Goal: Information Seeking & Learning: Learn about a topic

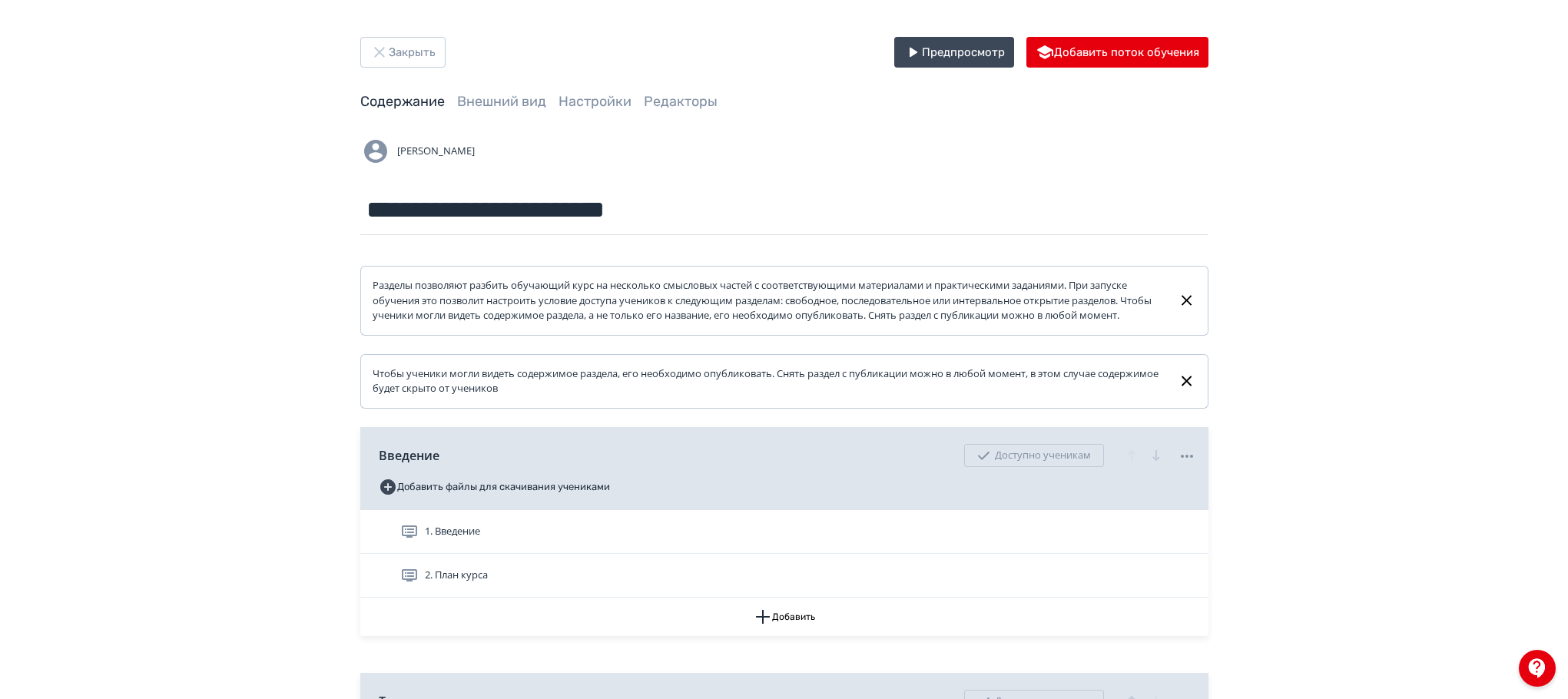
scroll to position [372, 0]
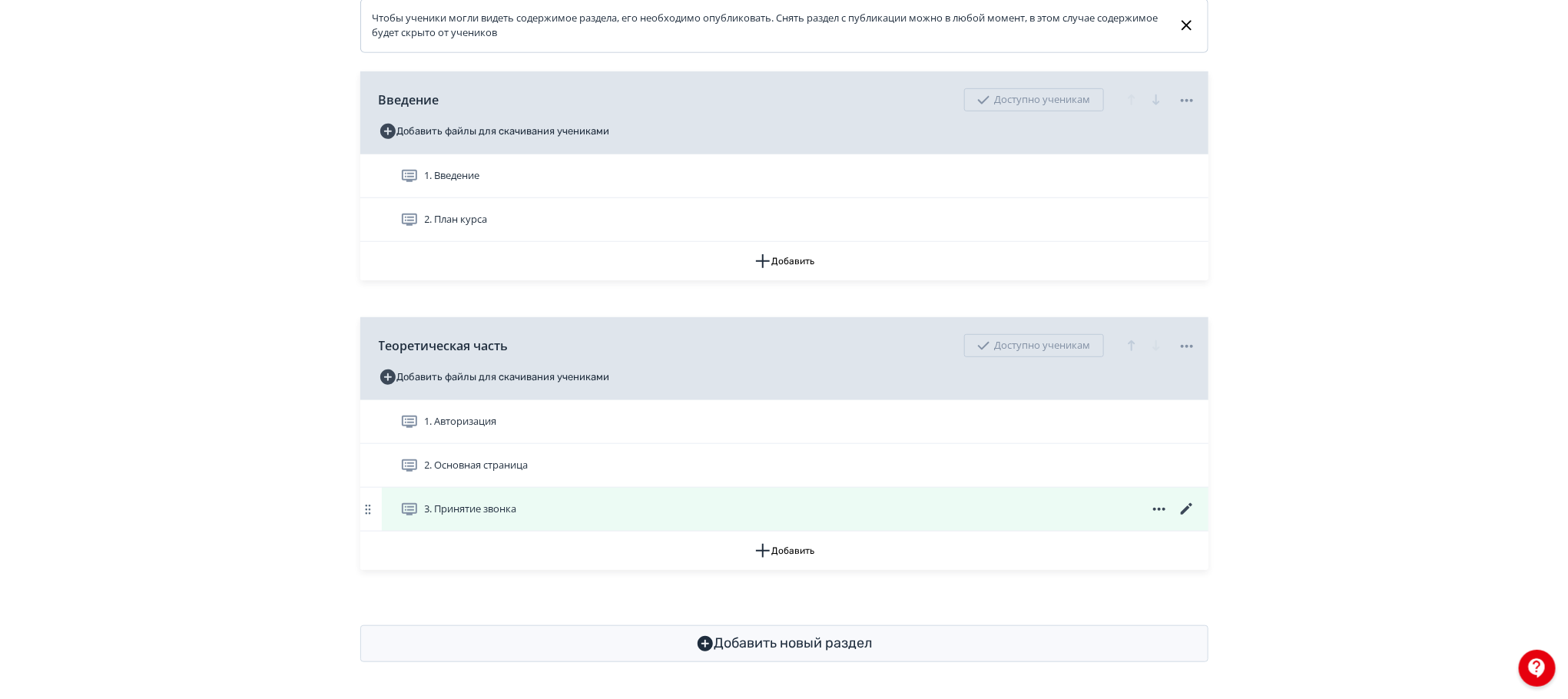
click at [513, 500] on span "3. Принятие звонка" at bounding box center [461, 509] width 123 height 18
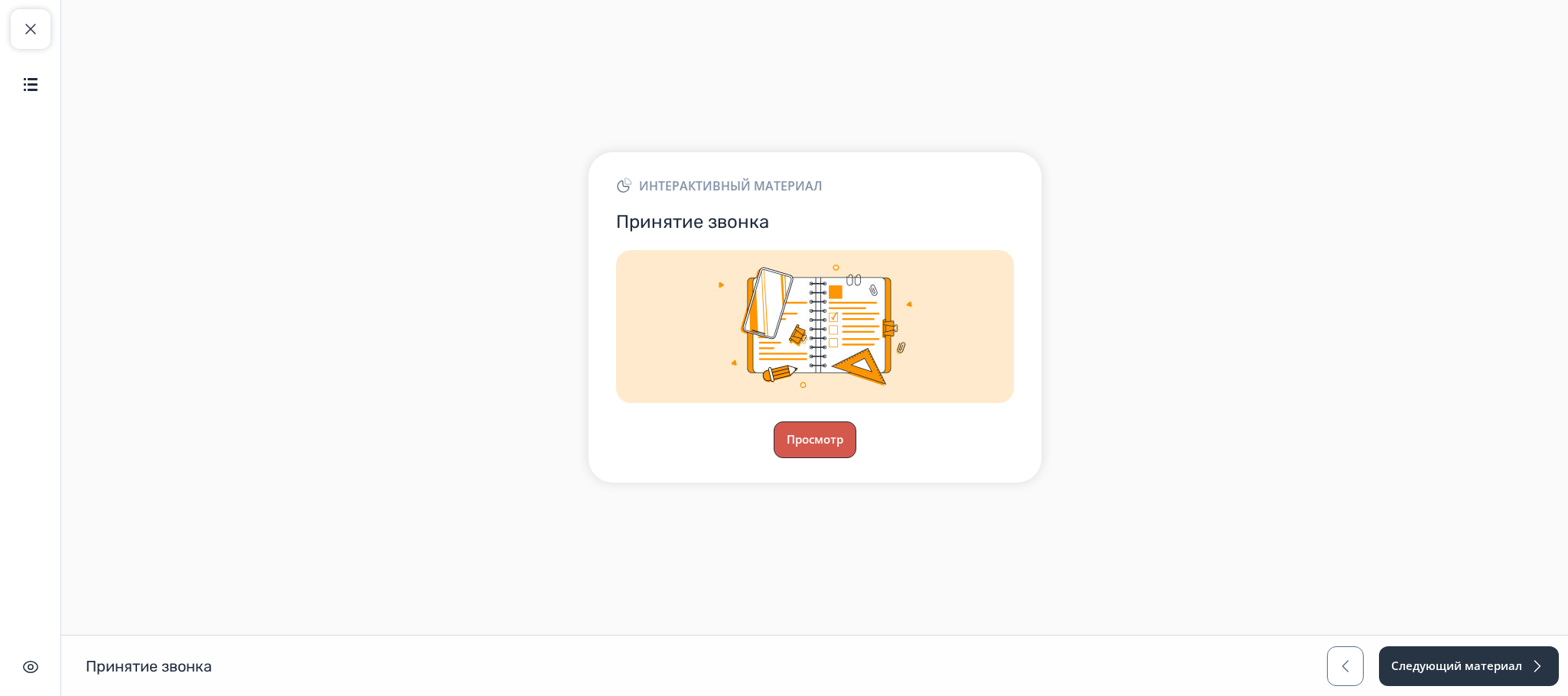
click at [795, 422] on button "Просмотр" at bounding box center [815, 439] width 83 height 36
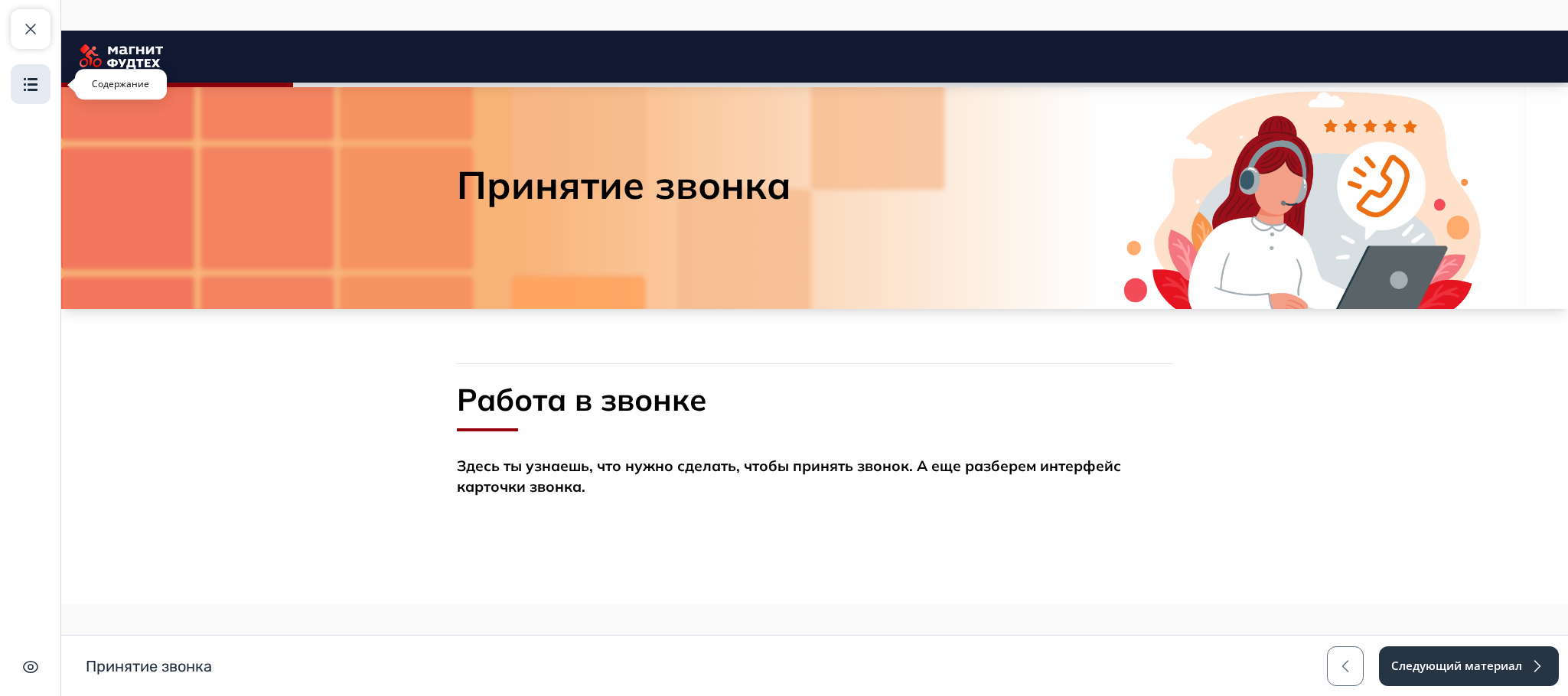
click at [14, 94] on button "Содержание" at bounding box center [31, 84] width 40 height 40
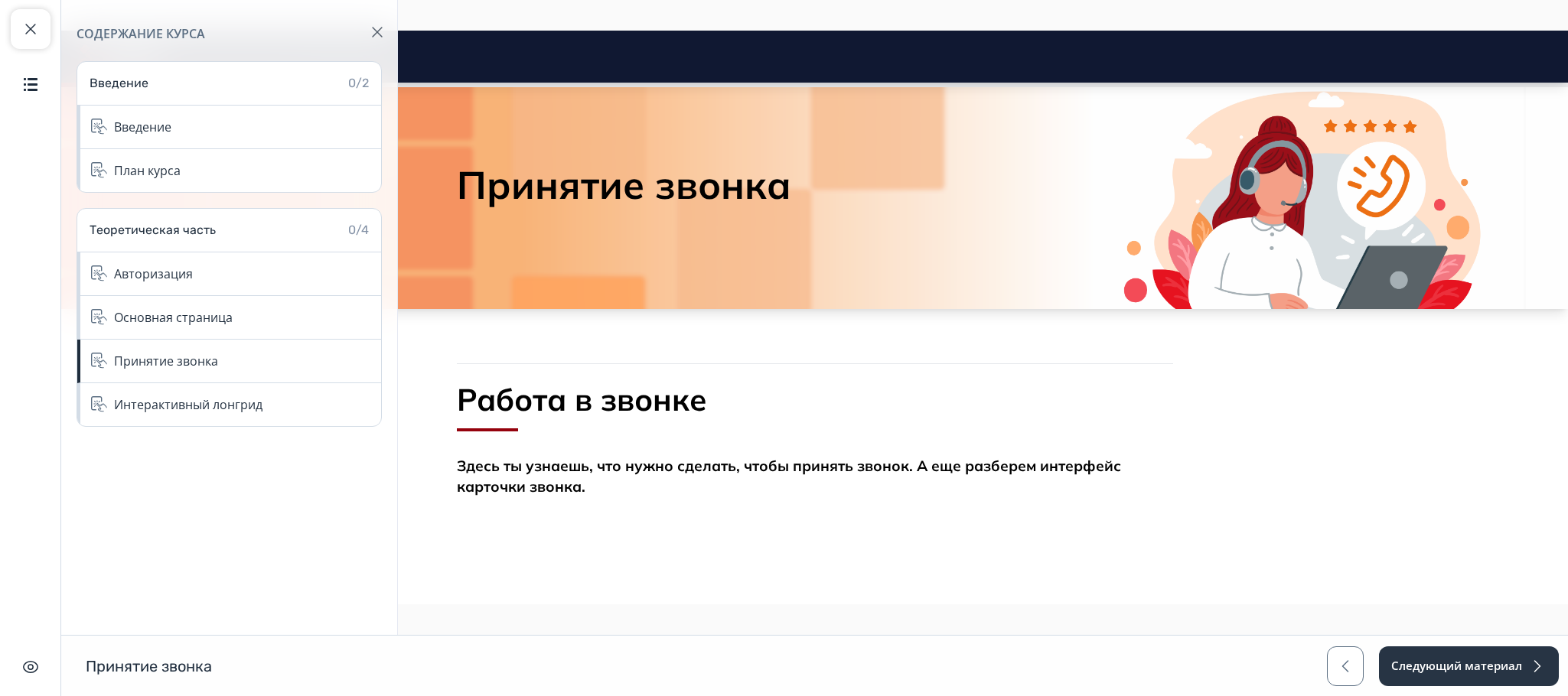
click at [370, 33] on button "button" at bounding box center [377, 32] width 36 height 36
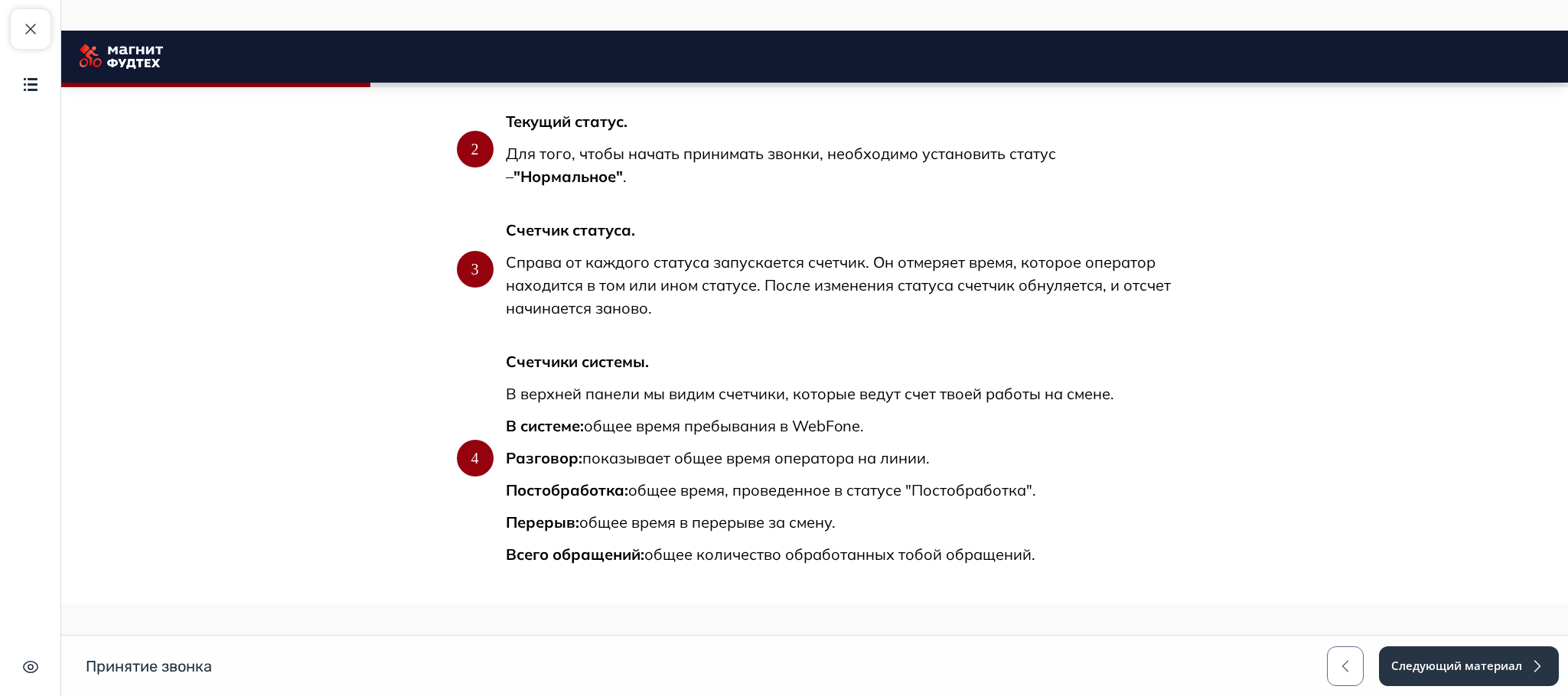
scroll to position [1147, 0]
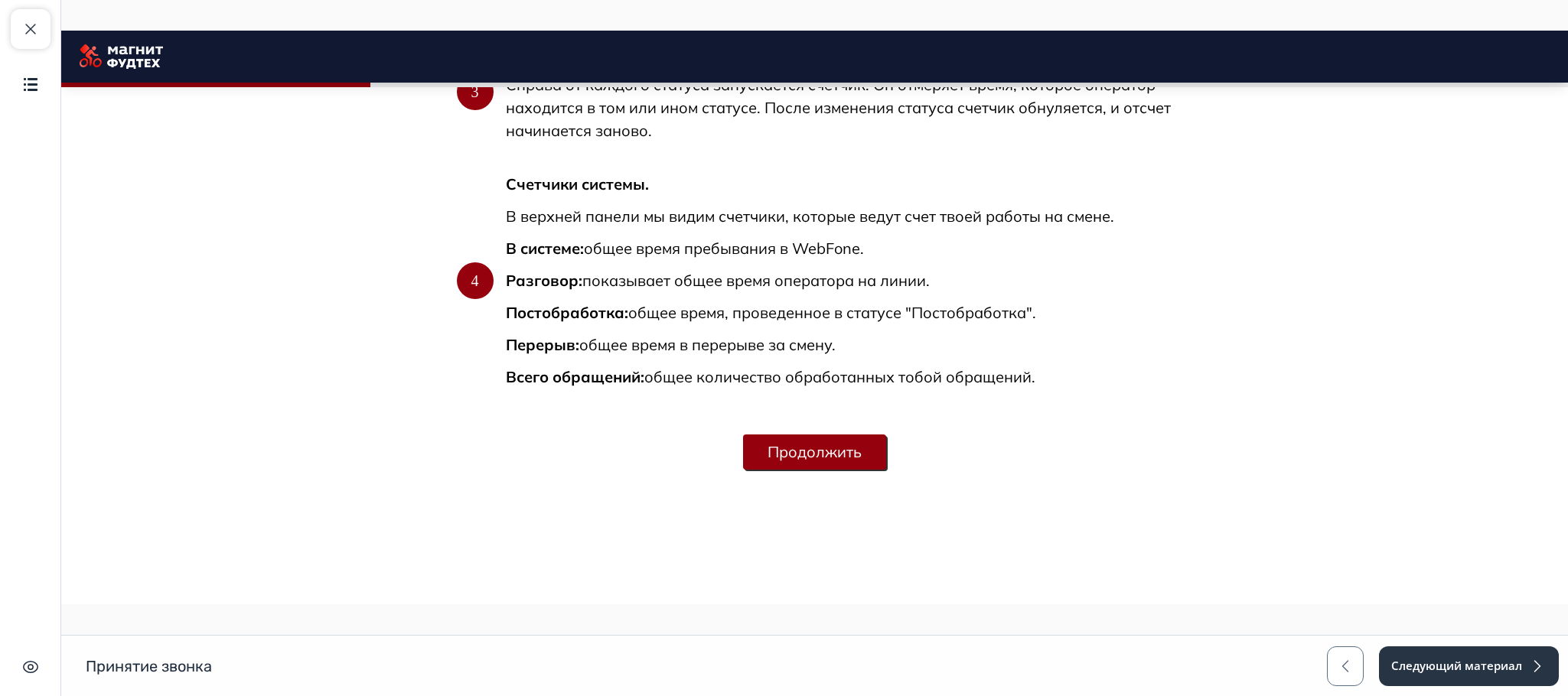
click at [834, 442] on button "Продолжить" at bounding box center [814, 452] width 143 height 36
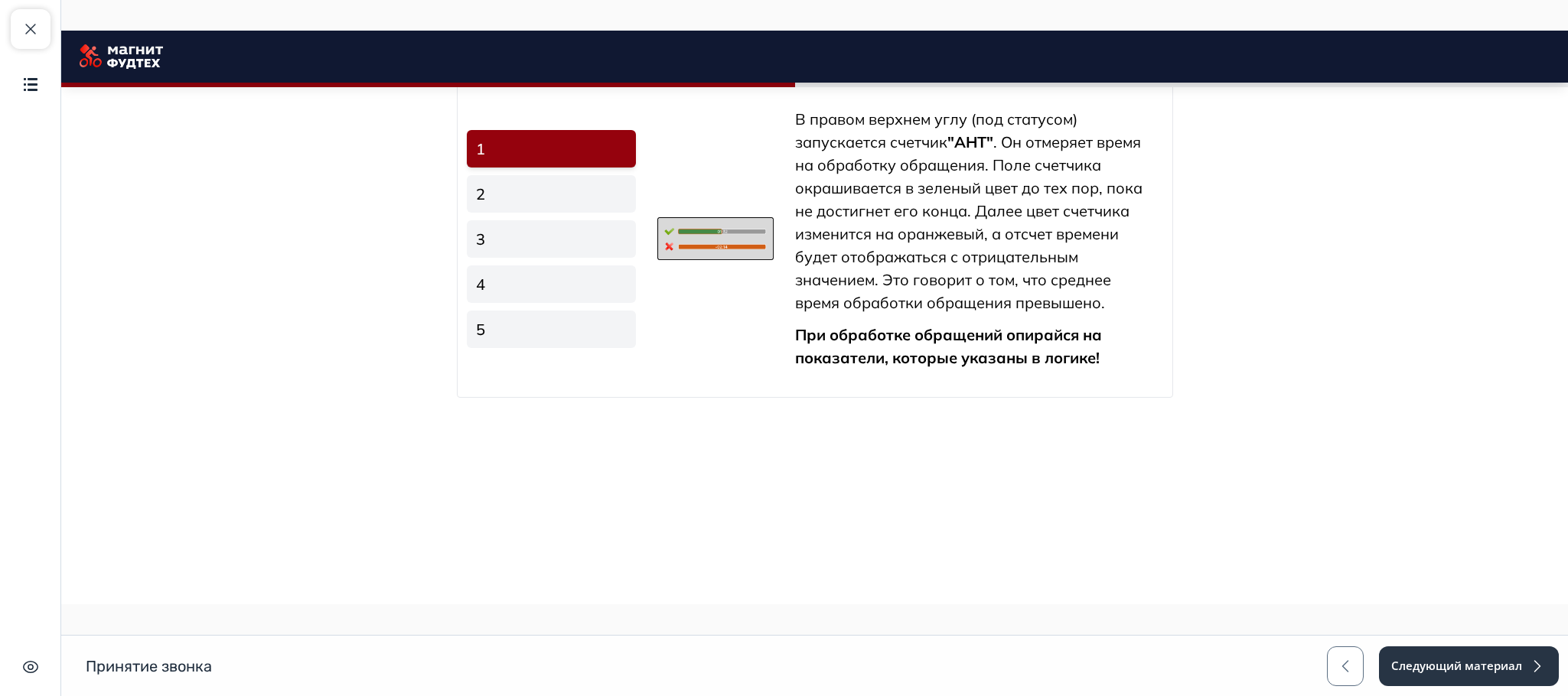
scroll to position [2501, 0]
click at [857, 462] on button "Продолжить" at bounding box center [814, 452] width 143 height 36
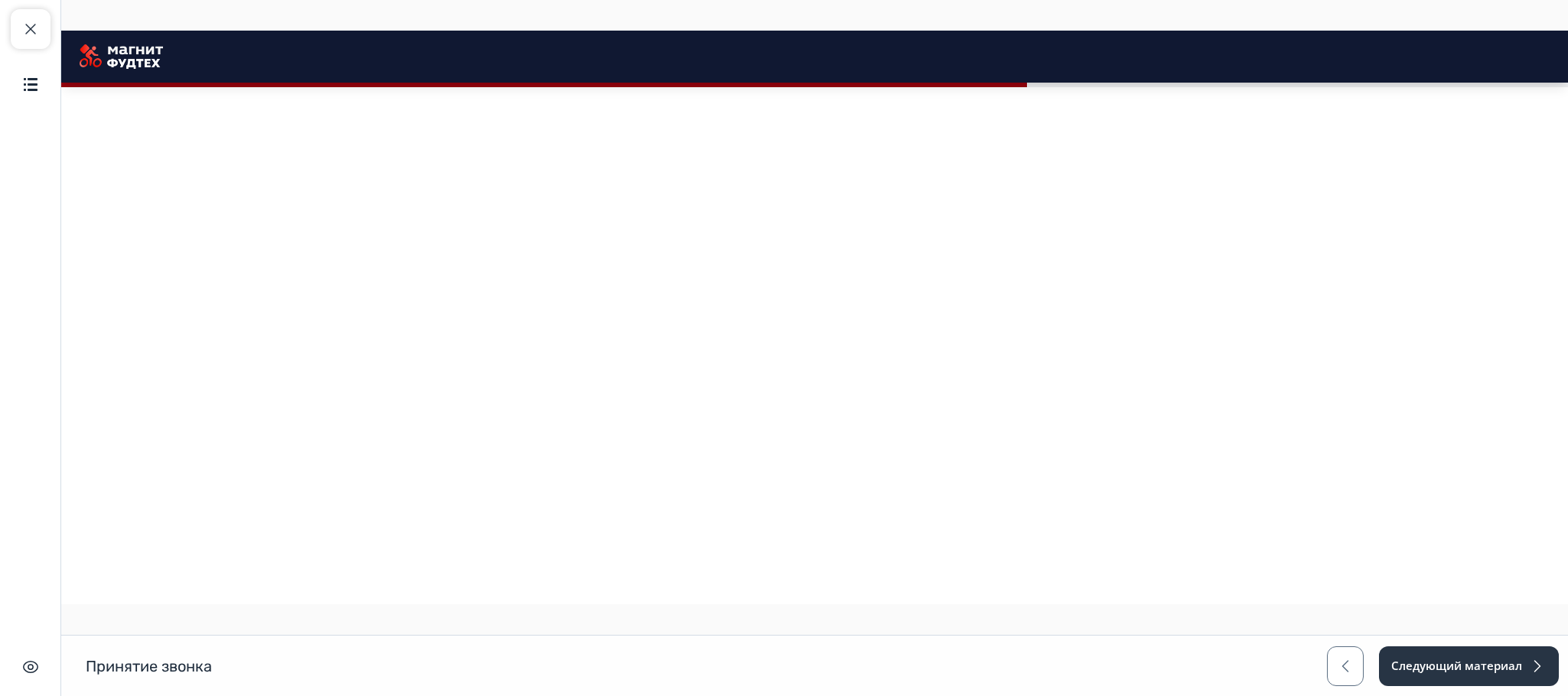
scroll to position [3274, 0]
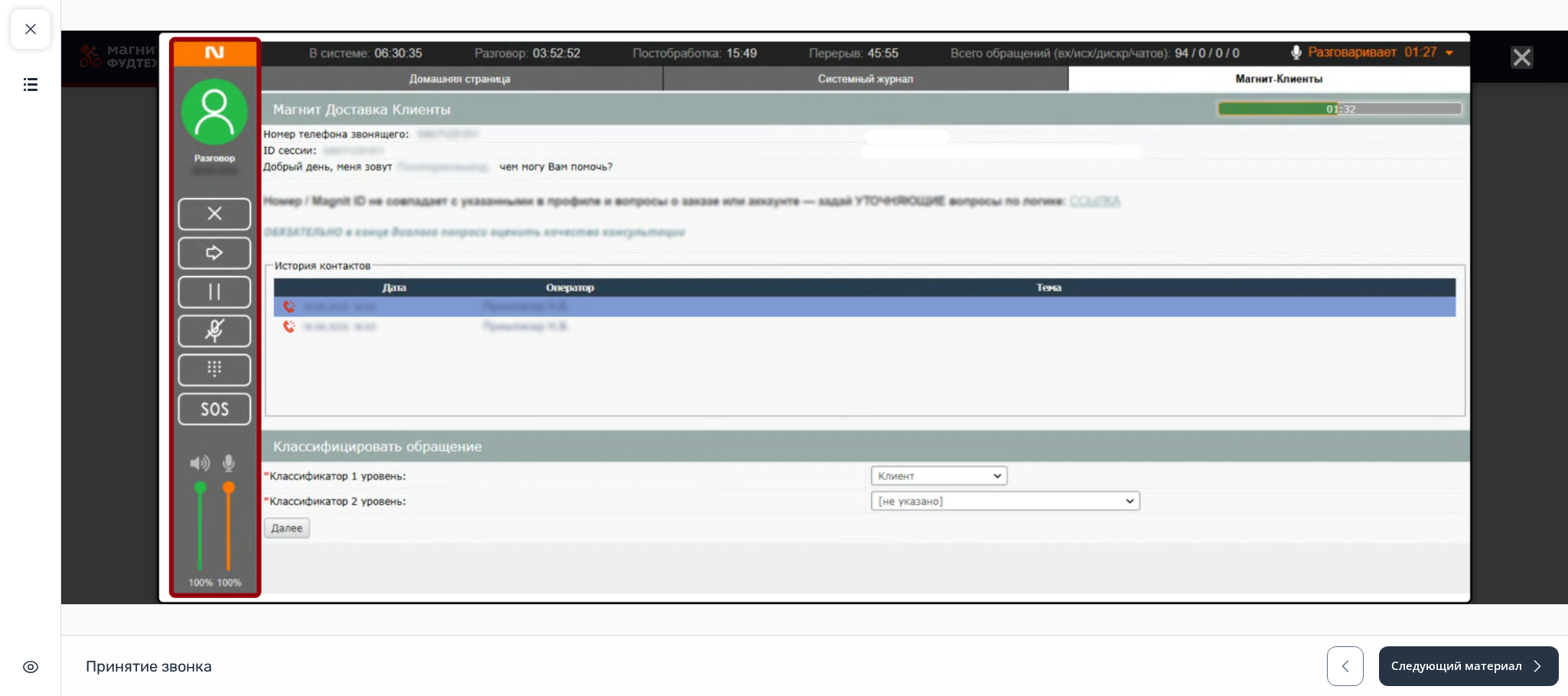
click at [1514, 51] on line "Close" at bounding box center [1521, 57] width 15 height 15
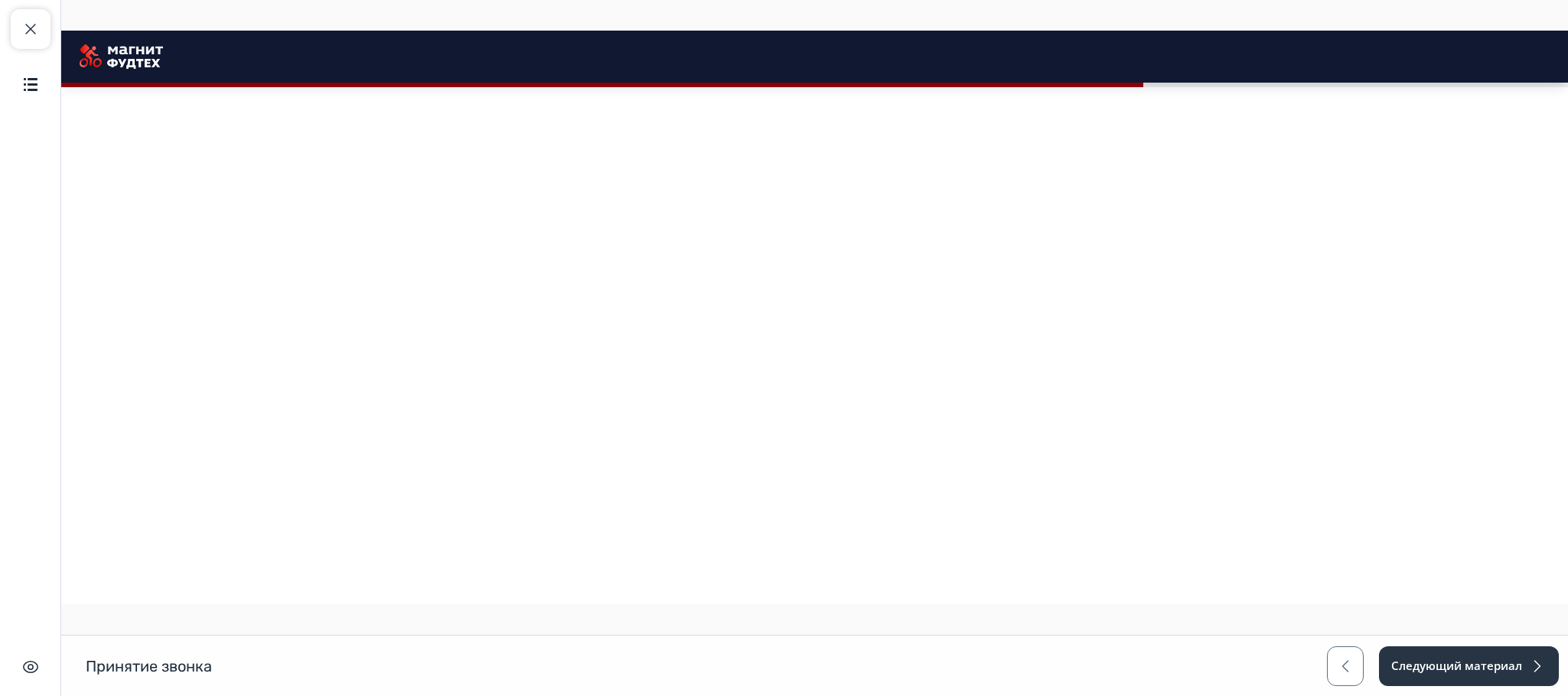
scroll to position [3847, 0]
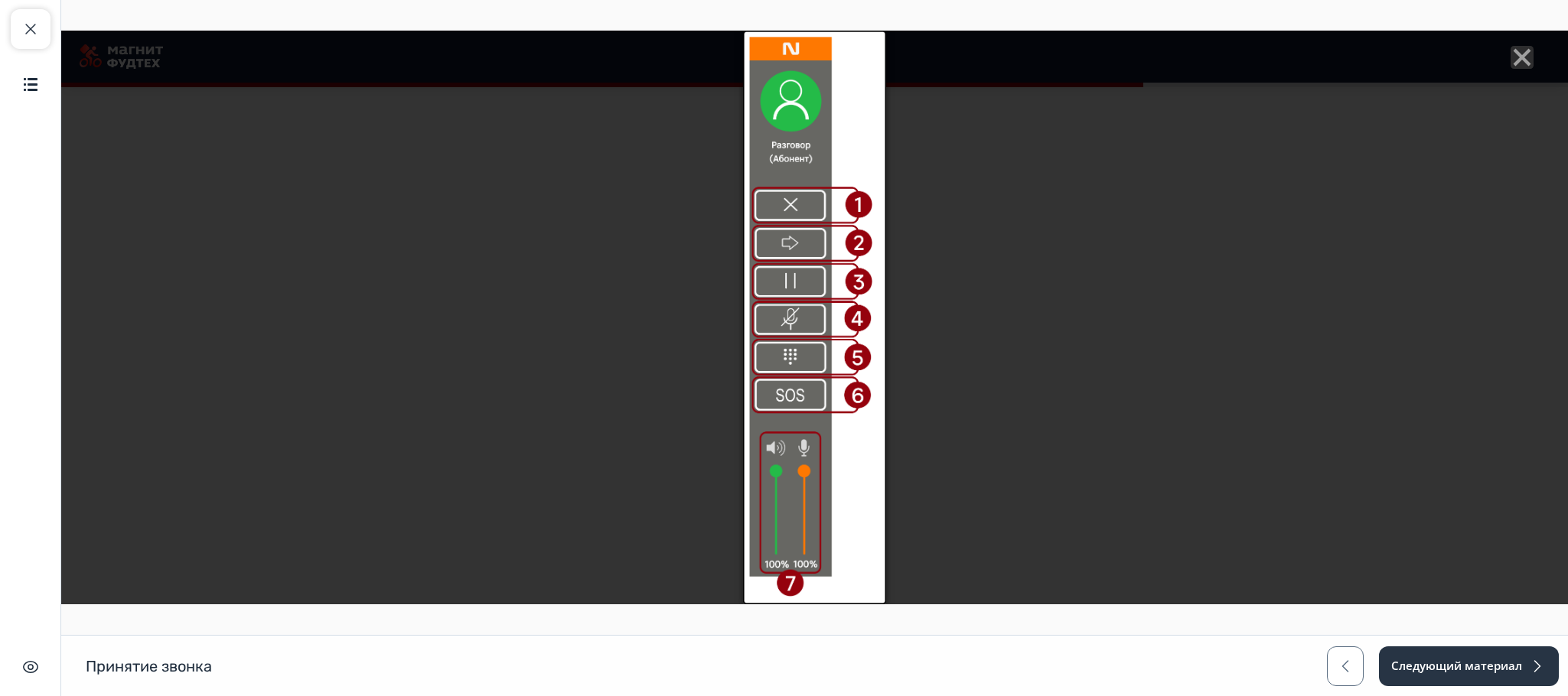
click at [1516, 60] on icon "Close" at bounding box center [1521, 57] width 23 height 23
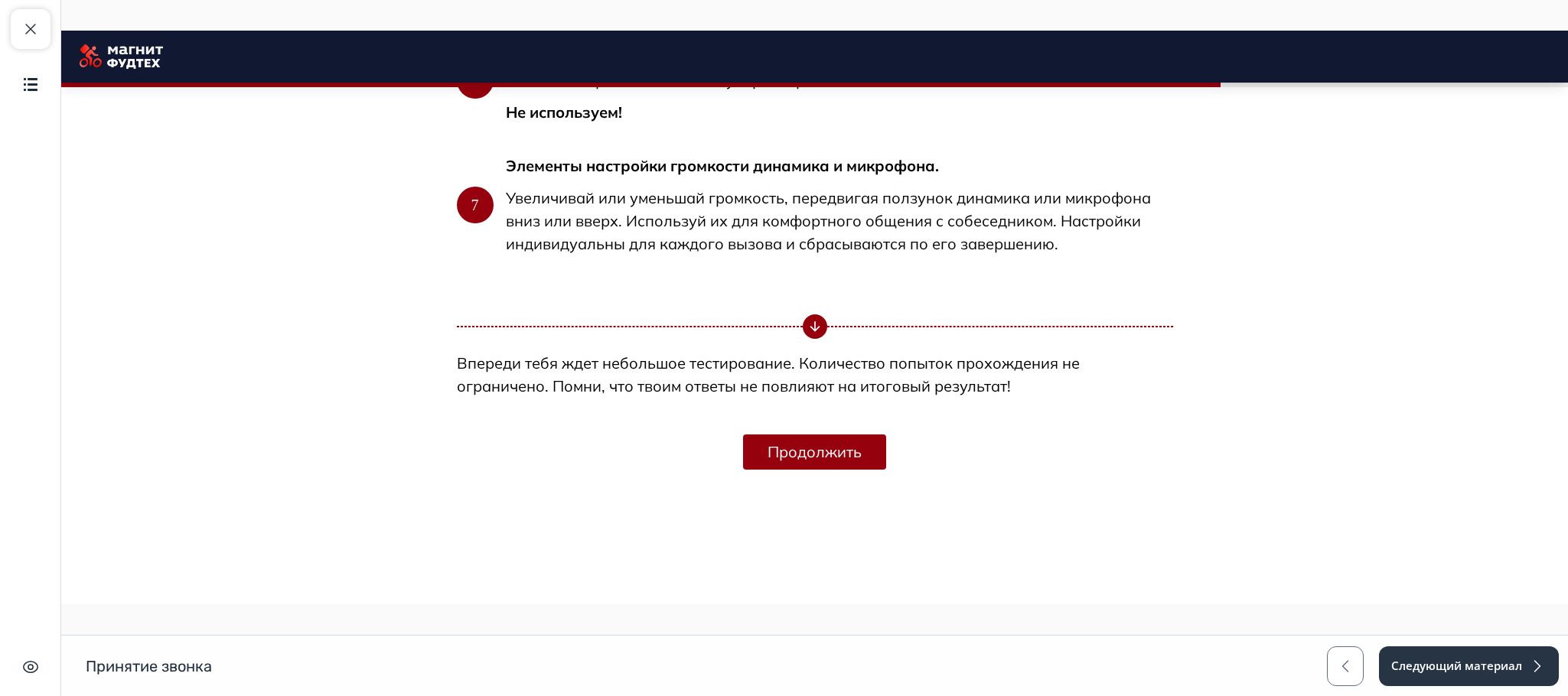
scroll to position [5177, 0]
drag, startPoint x: 815, startPoint y: 440, endPoint x: 828, endPoint y: 446, distance: 14.3
click at [815, 443] on button "Продолжить" at bounding box center [814, 452] width 143 height 36
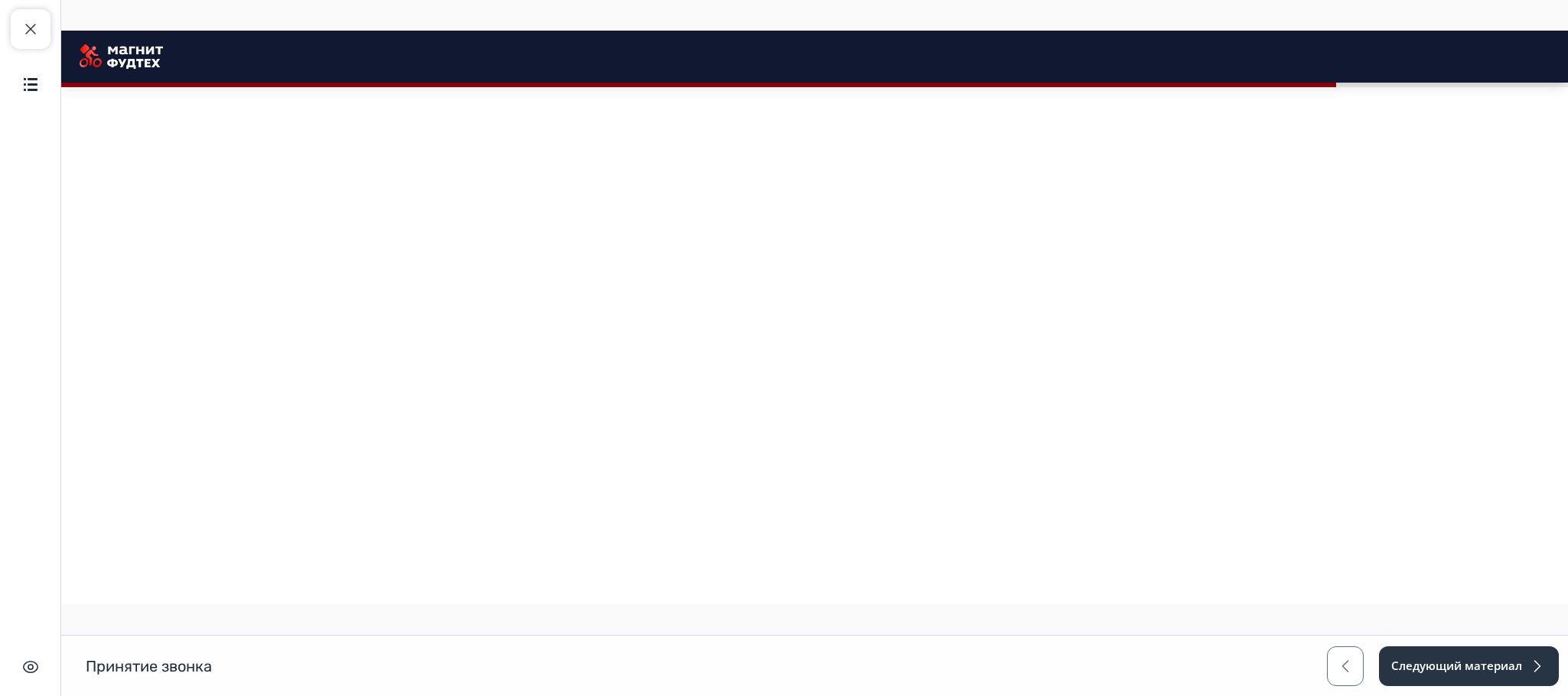
scroll to position [5434, 0]
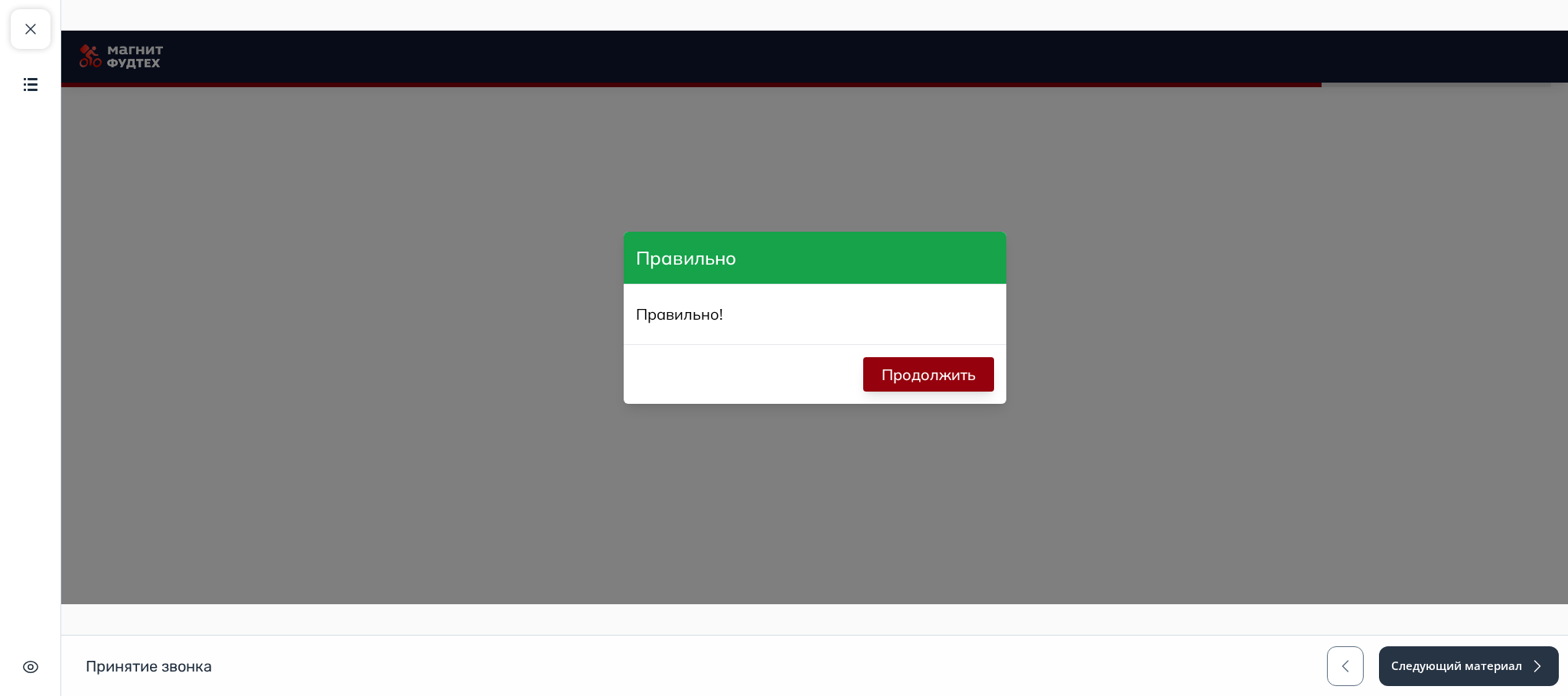
click at [882, 387] on button "Продолжить" at bounding box center [929, 374] width 131 height 35
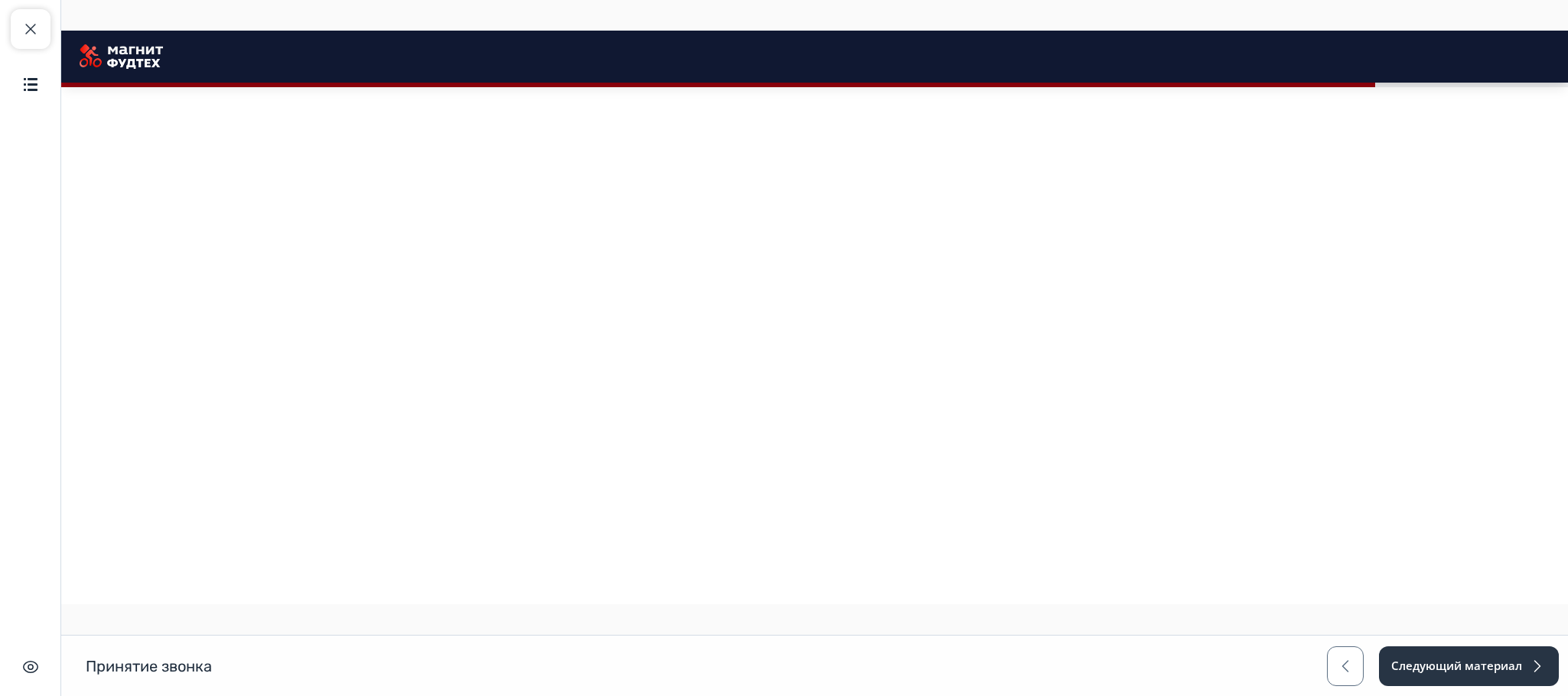
scroll to position [5778, 0]
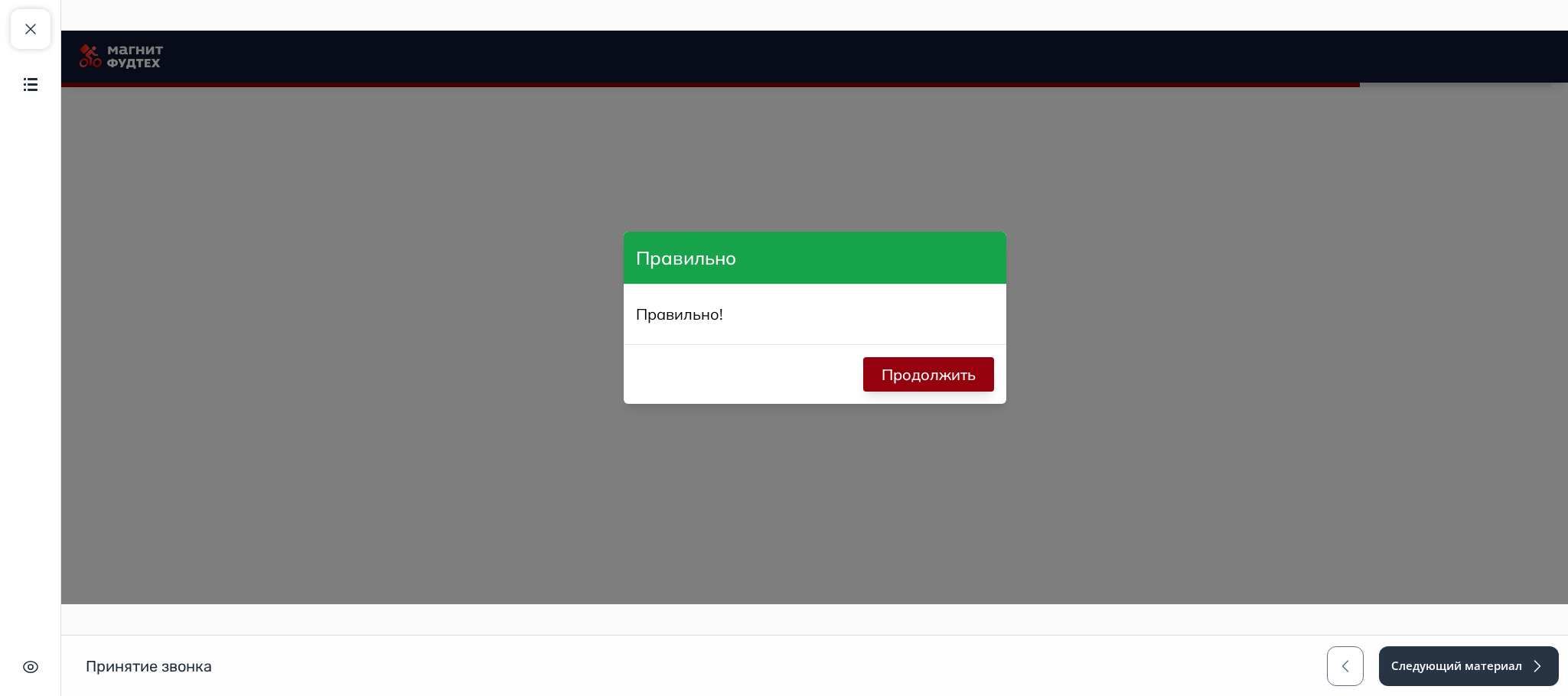
click at [925, 378] on button "Продолжить" at bounding box center [929, 374] width 131 height 35
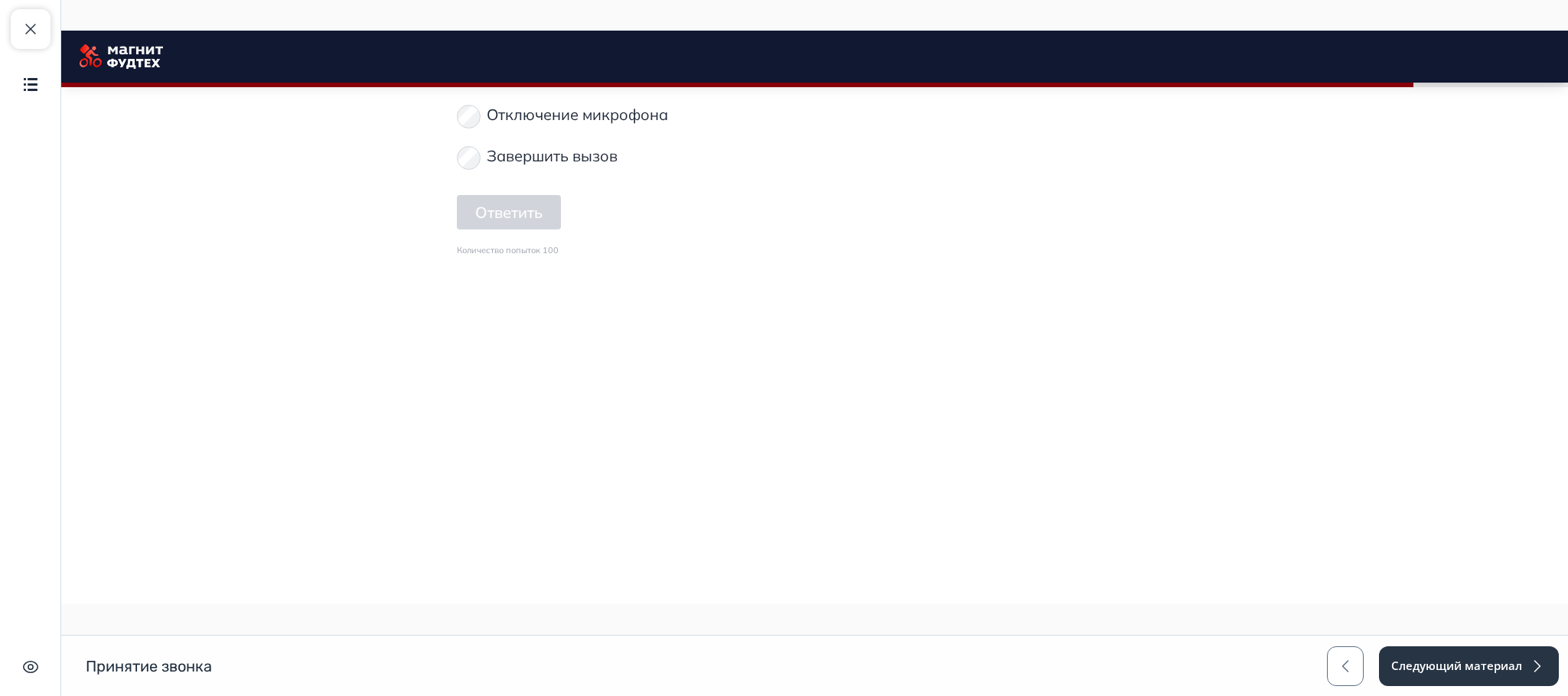
scroll to position [6122, 0]
click at [526, 126] on p "Отключение микрофона" at bounding box center [577, 115] width 181 height 23
click at [524, 229] on button "Ответить" at bounding box center [509, 213] width 104 height 35
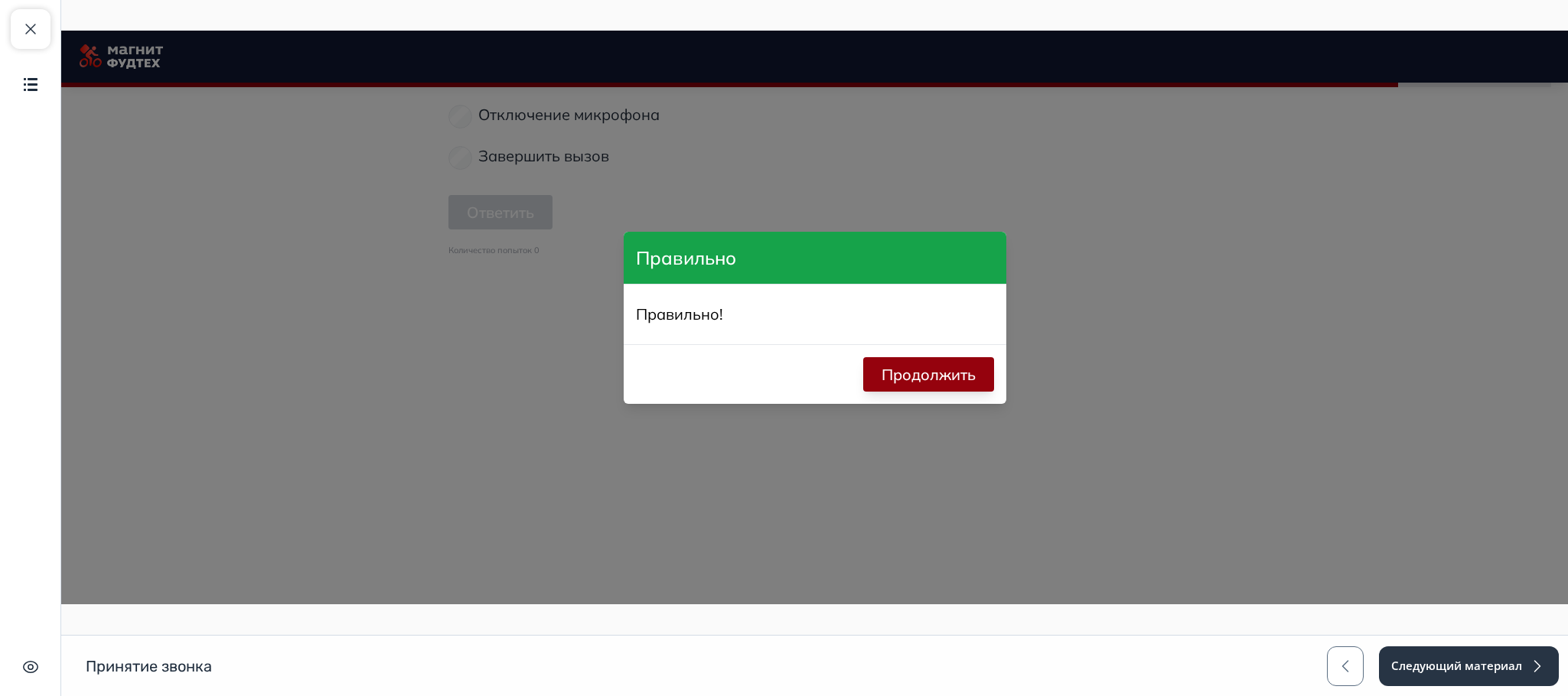
click at [889, 372] on button "Продолжить" at bounding box center [929, 374] width 131 height 35
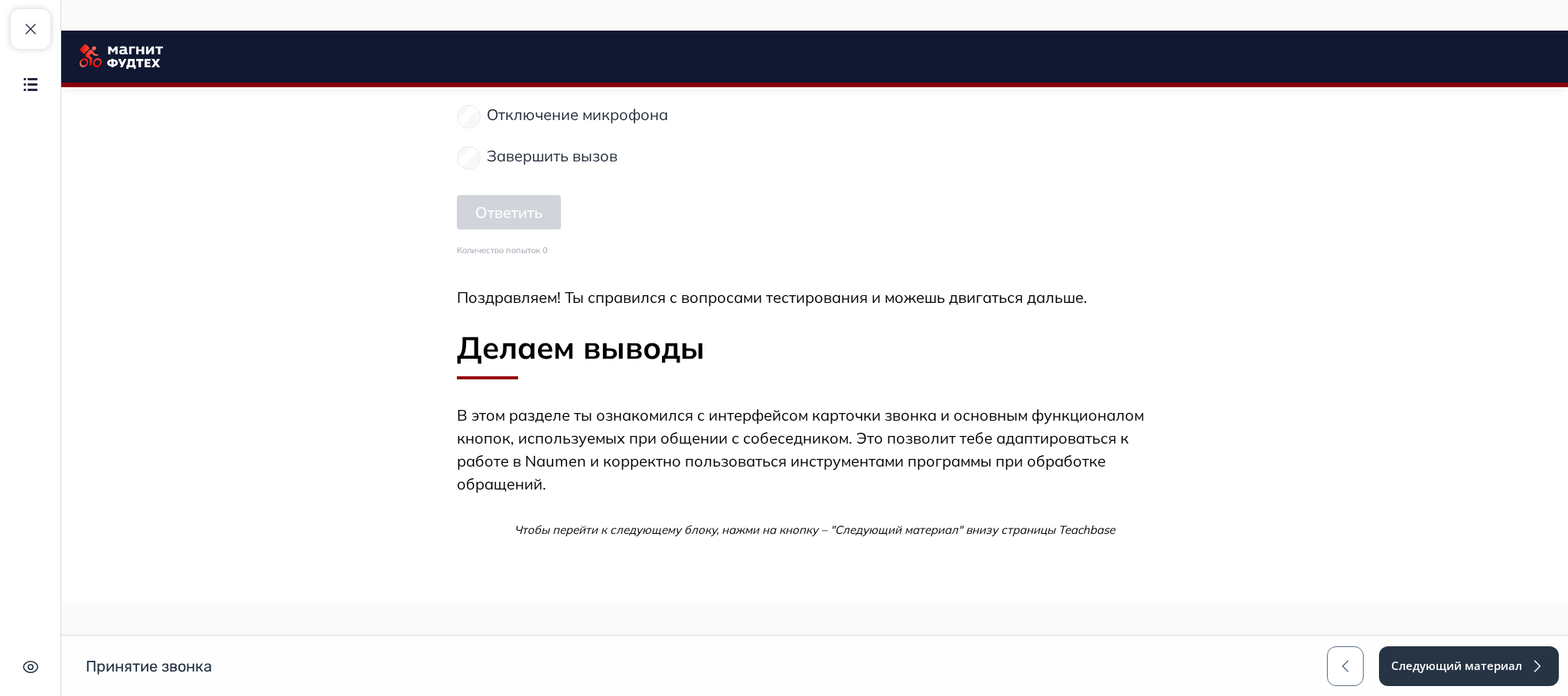
scroll to position [6413, 0]
